Goal: Navigation & Orientation: Find specific page/section

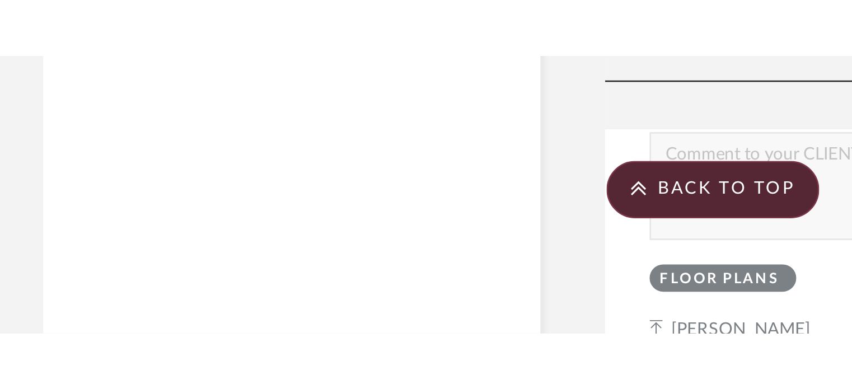
scroll to position [4468, 0]
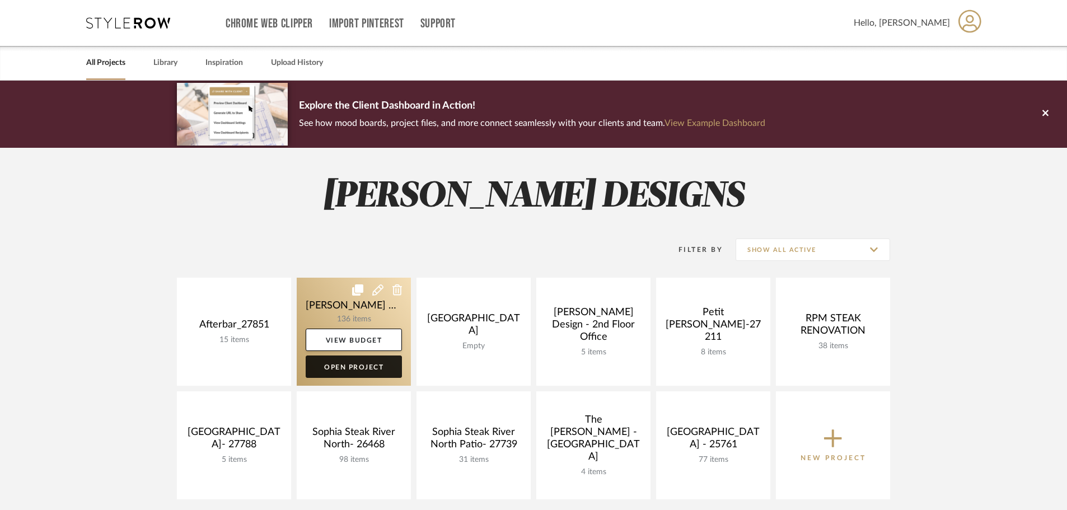
click at [345, 358] on link "Open Project" at bounding box center [354, 366] width 96 height 22
